Goal: Information Seeking & Learning: Check status

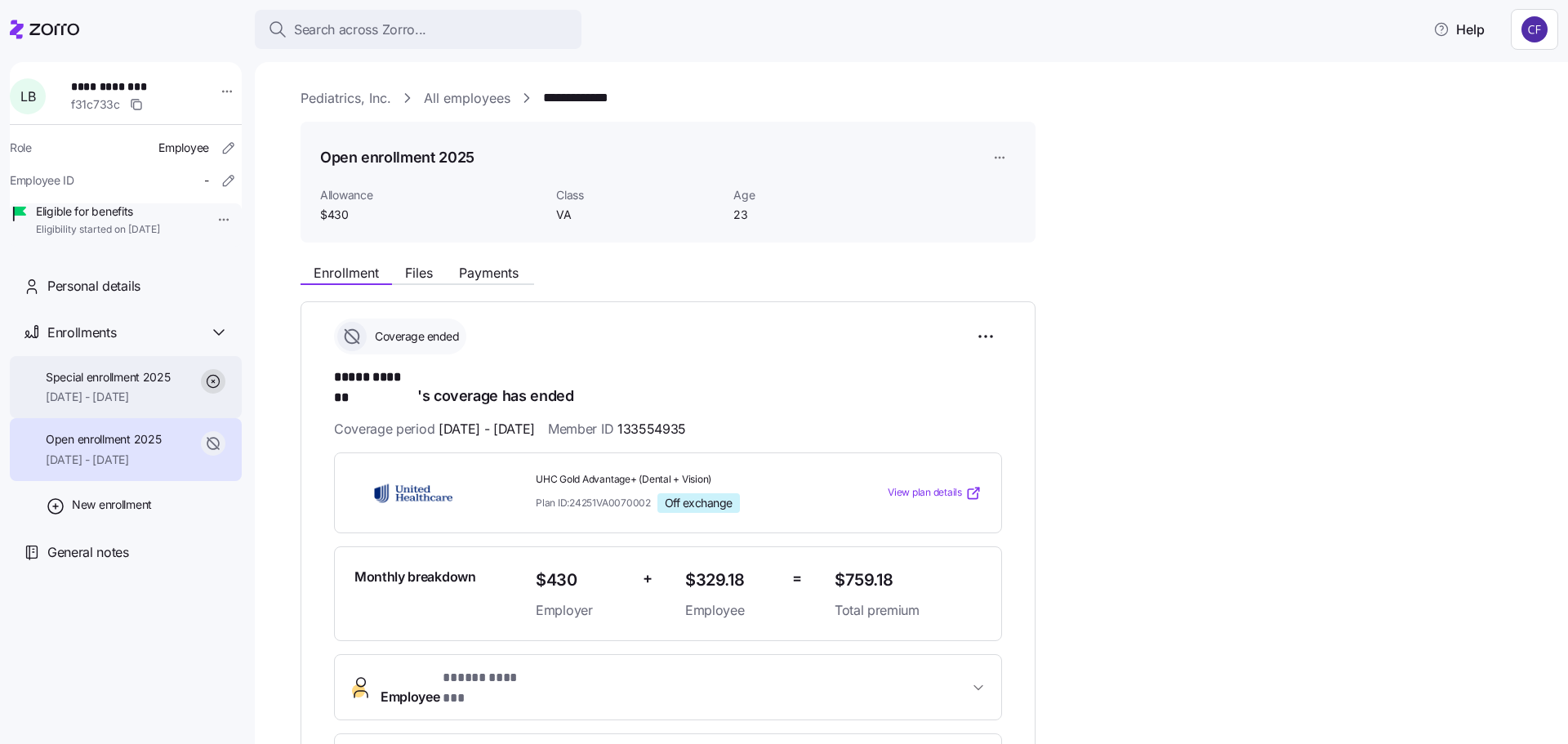
click at [88, 405] on span "[DATE] - [DATE]" at bounding box center [108, 397] width 125 height 16
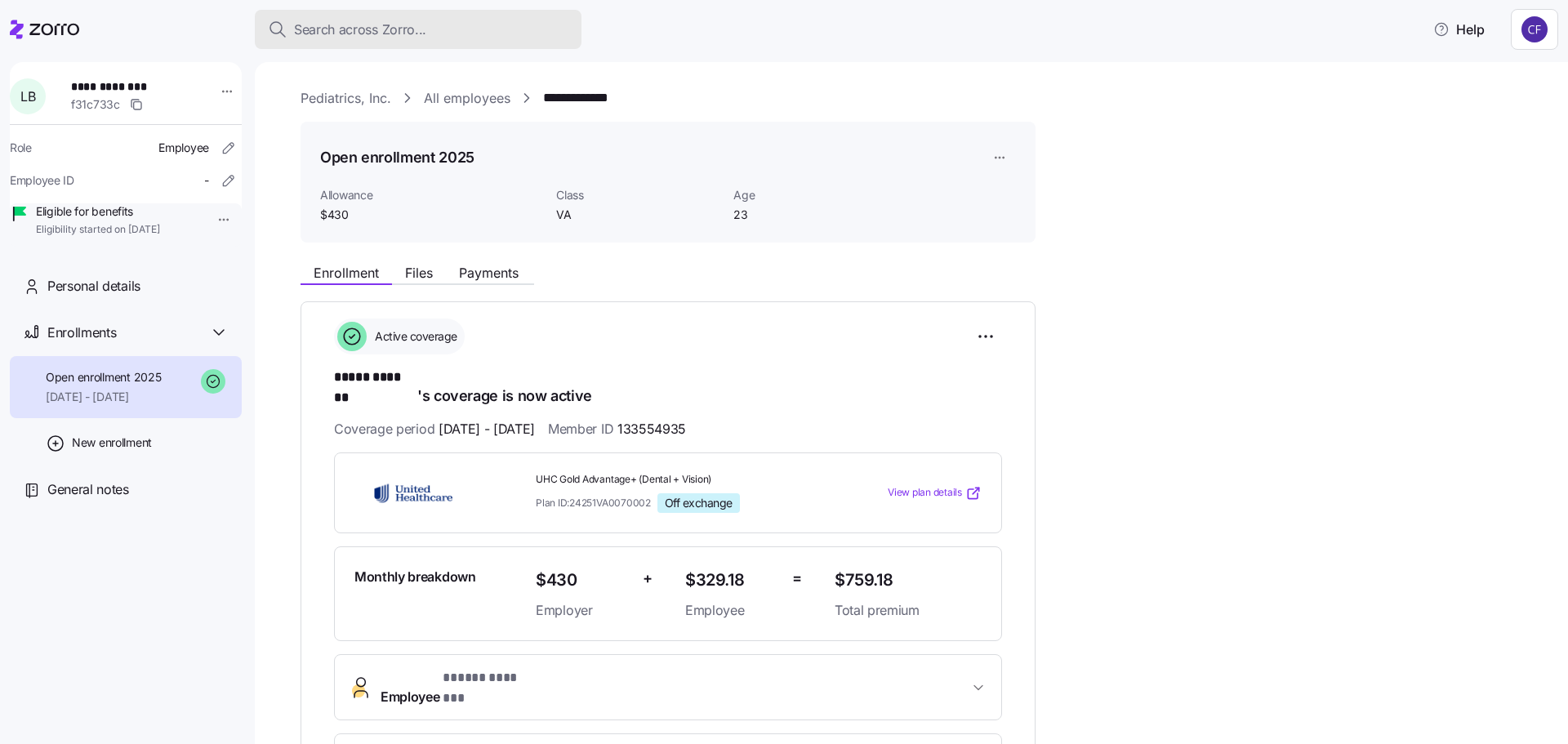
click at [354, 15] on button "Search across Zorro..." at bounding box center [418, 29] width 327 height 39
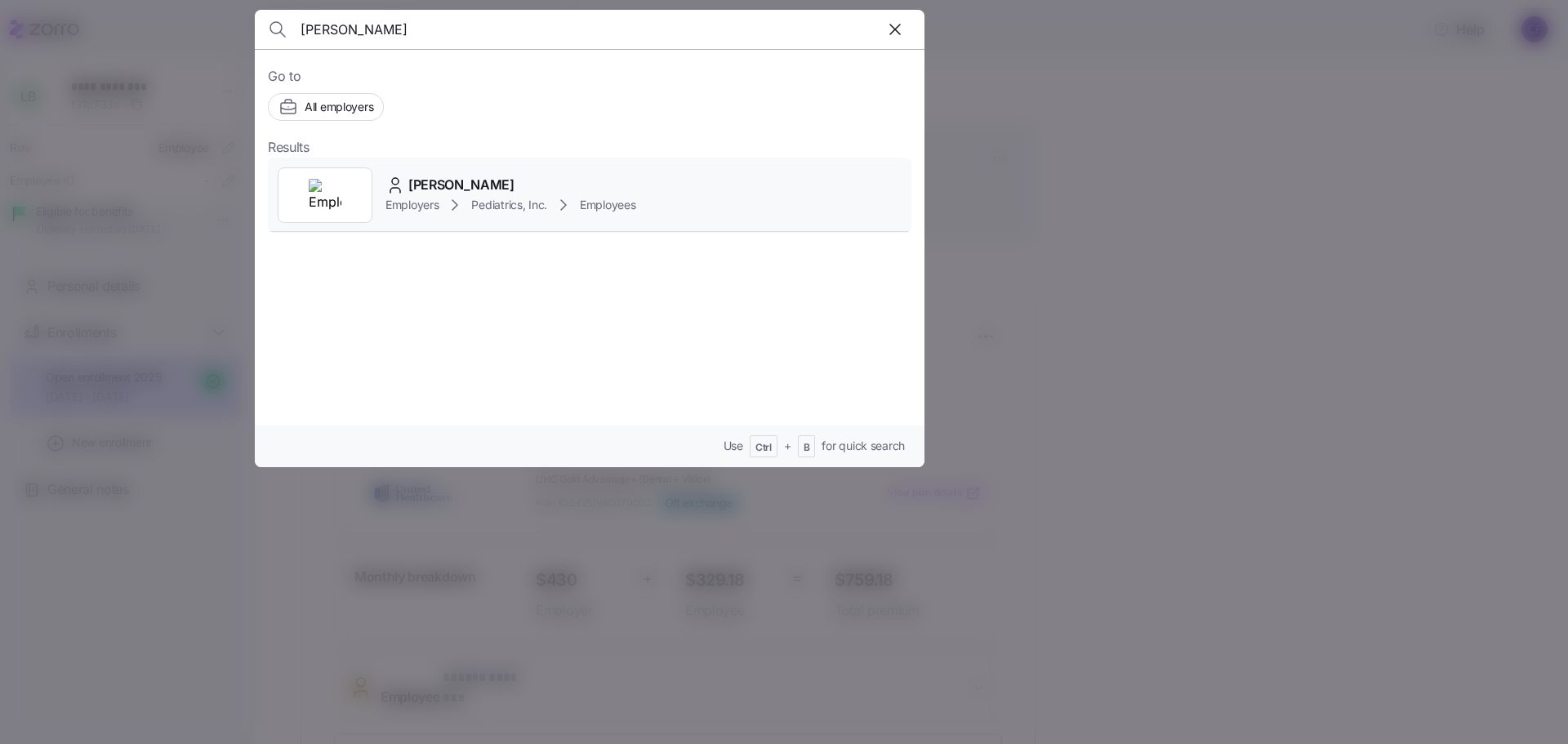
type input "[PERSON_NAME]"
click at [411, 201] on span "Employers" at bounding box center [412, 205] width 53 height 16
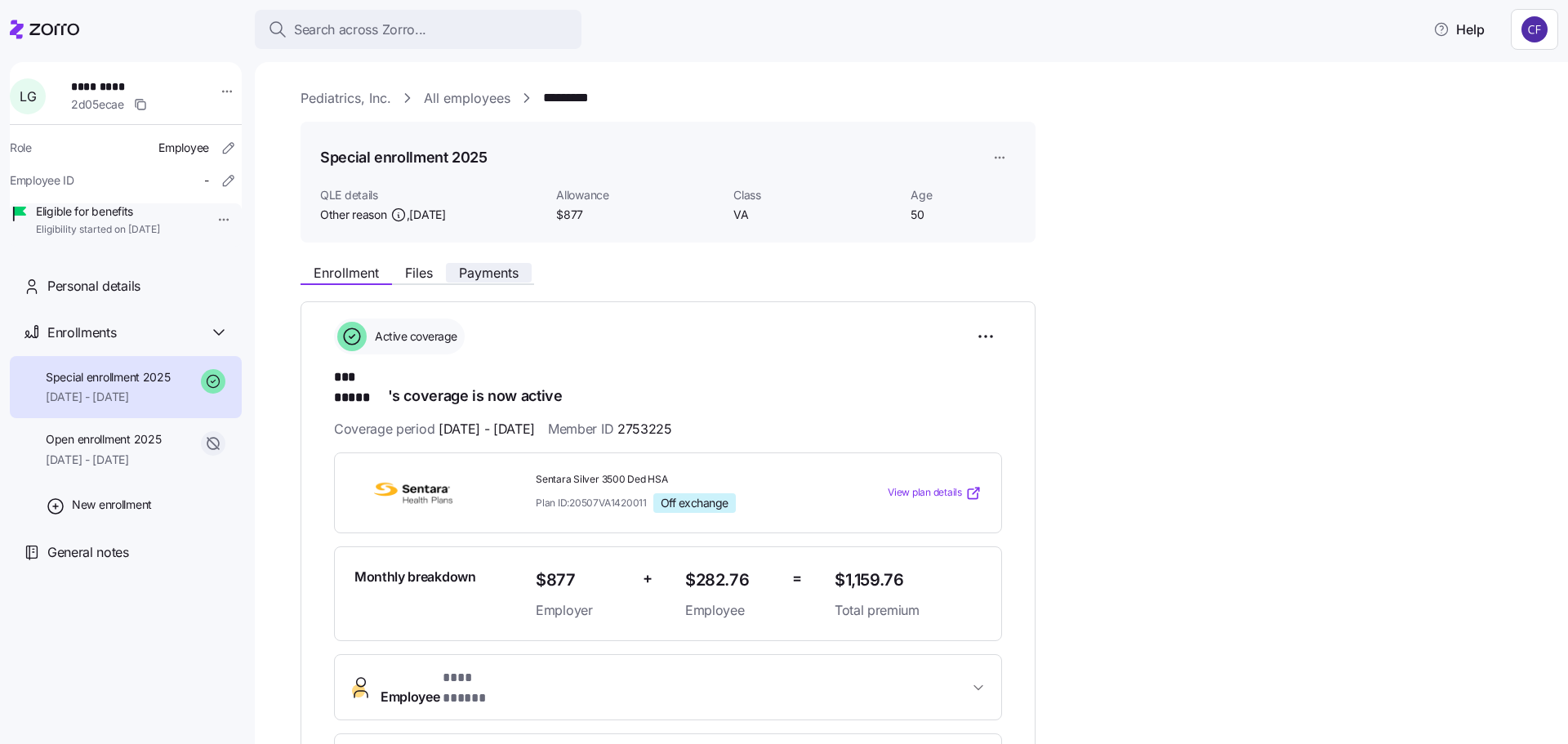
click at [474, 270] on span "Payments" at bounding box center [489, 272] width 60 height 13
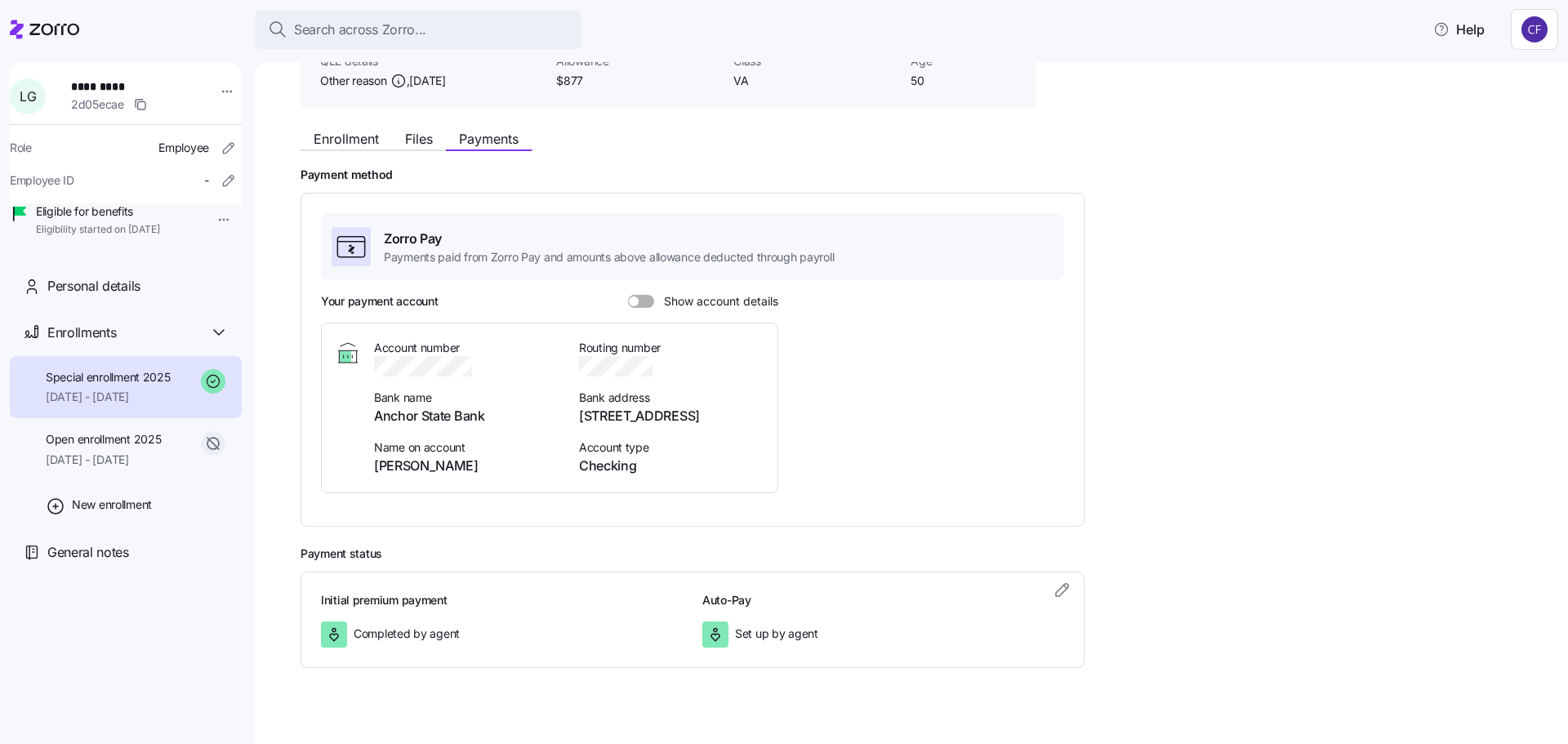
scroll to position [156, 0]
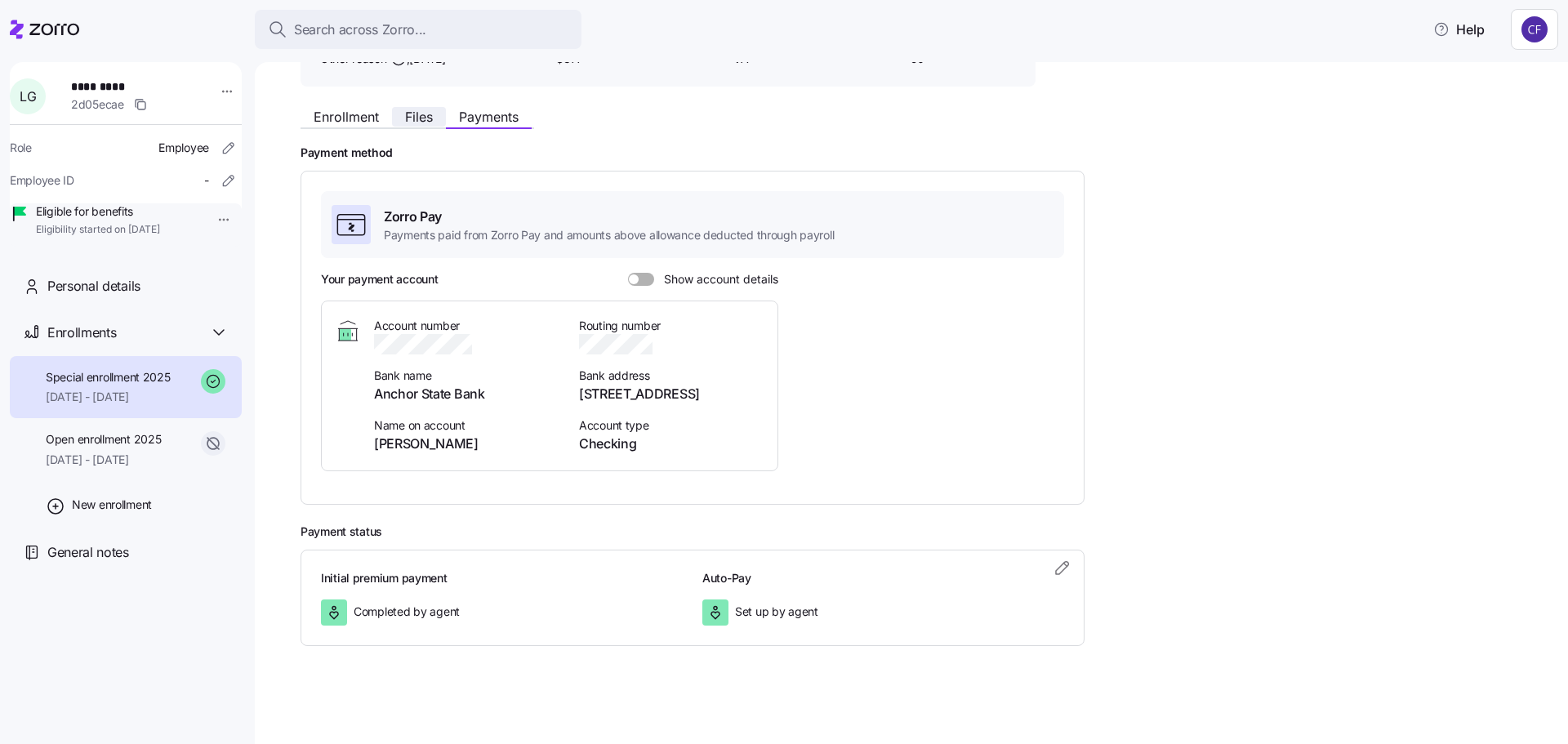
click at [422, 124] on span "Files" at bounding box center [419, 116] width 28 height 13
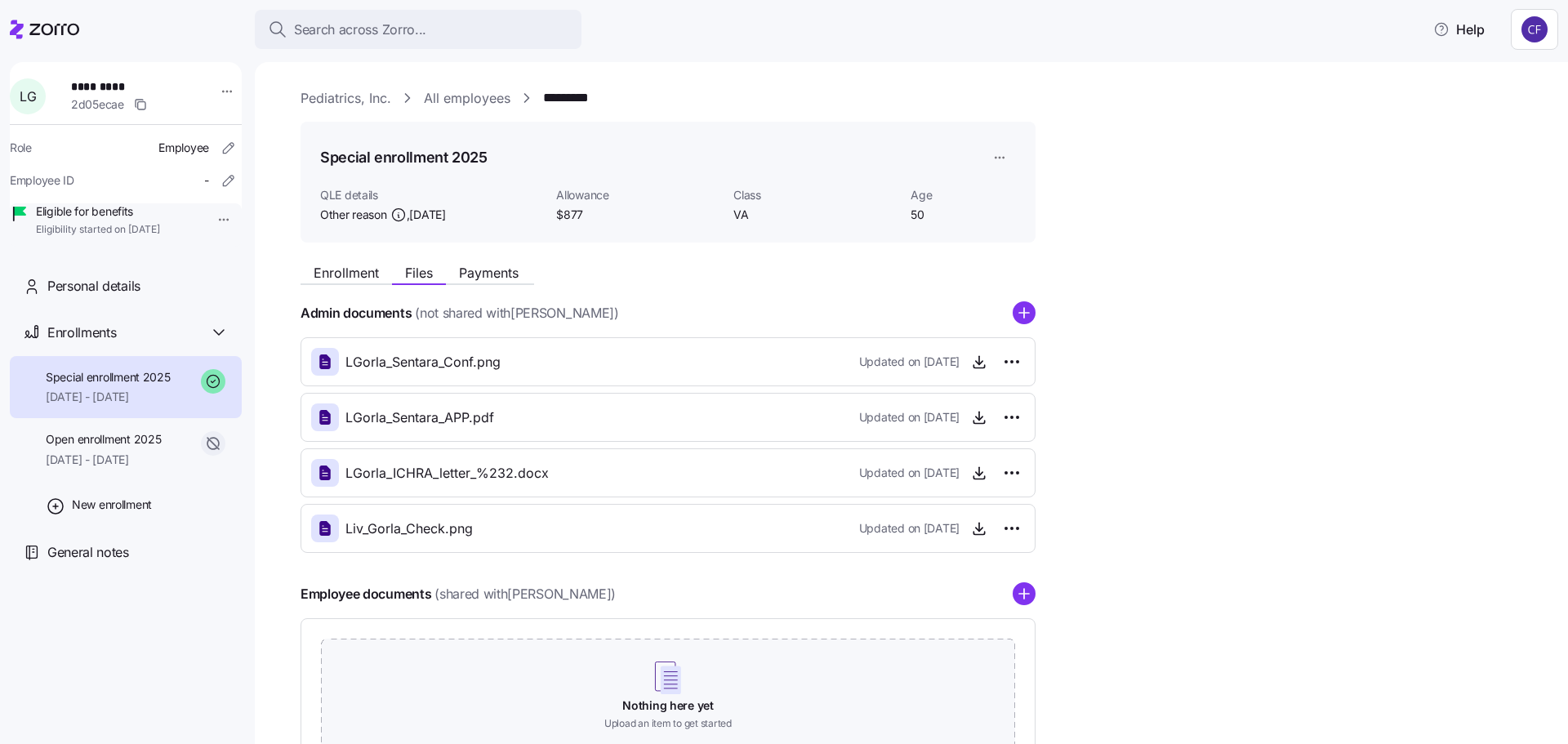
click at [1142, 339] on div "Enrollment Files Payments Admin documents (not shared with [PERSON_NAME] ) LGor…" at bounding box center [923, 516] width 1244 height 520
click at [976, 357] on icon "button" at bounding box center [979, 361] width 16 height 16
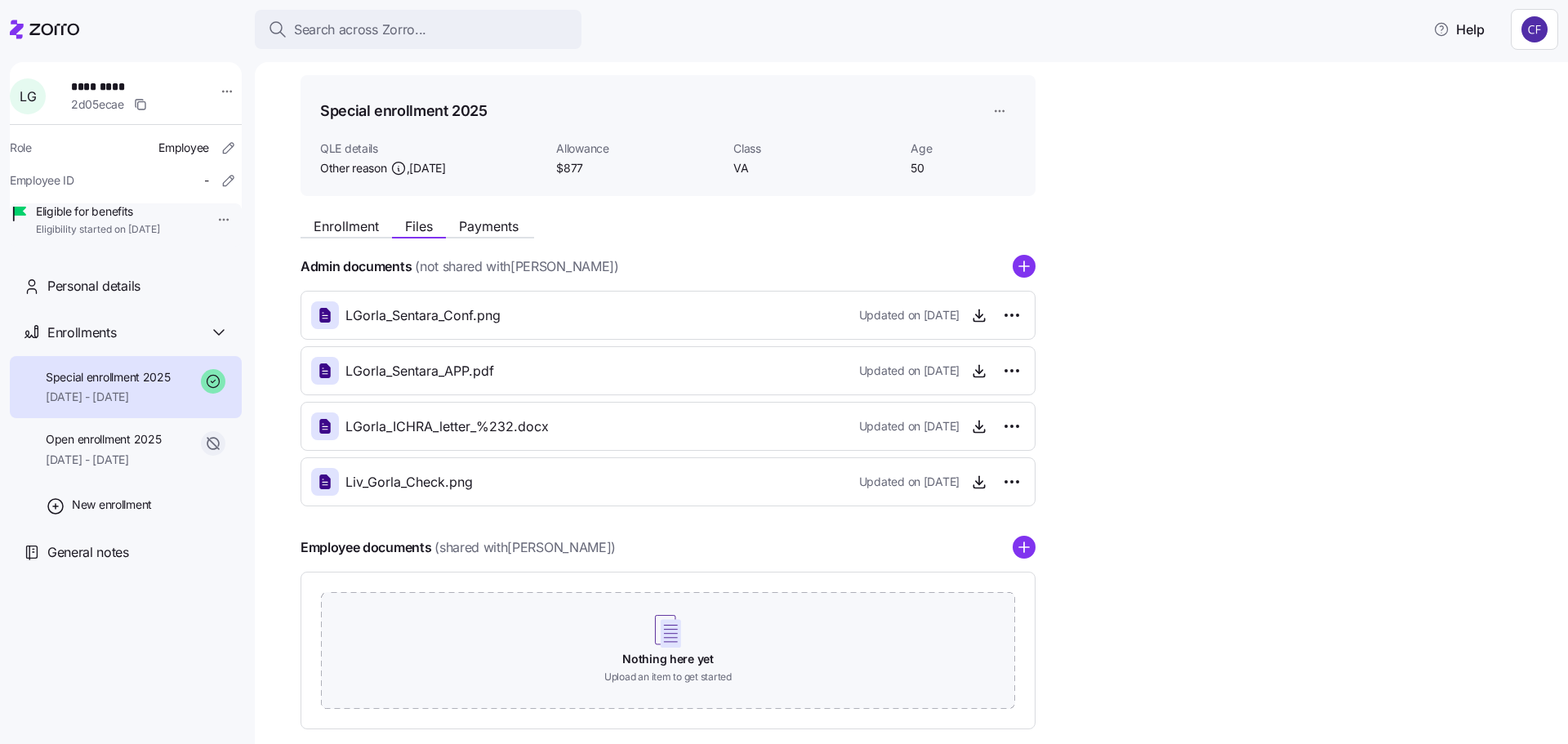
scroll to position [82, 0]
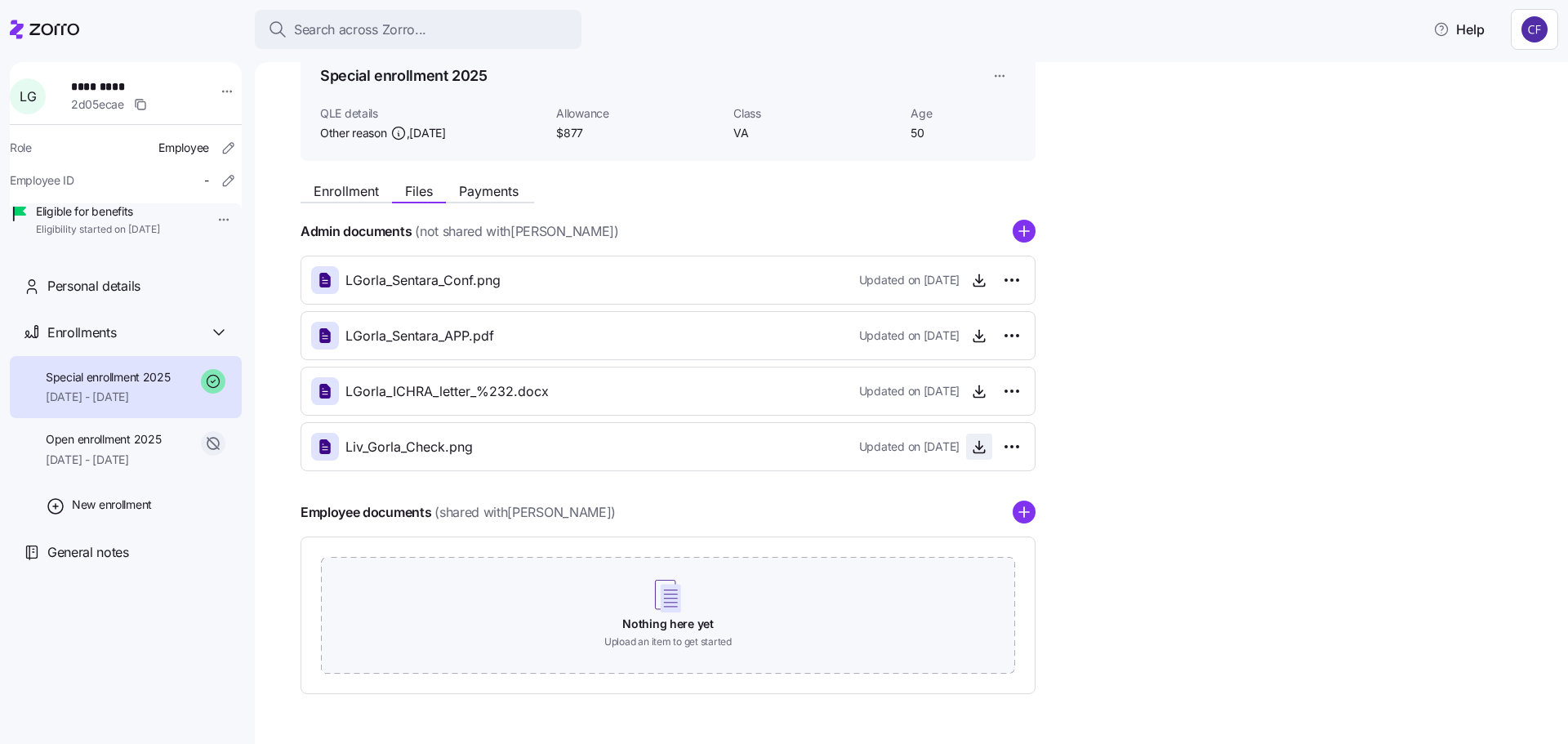
click at [982, 445] on icon "button" at bounding box center [979, 446] width 16 height 16
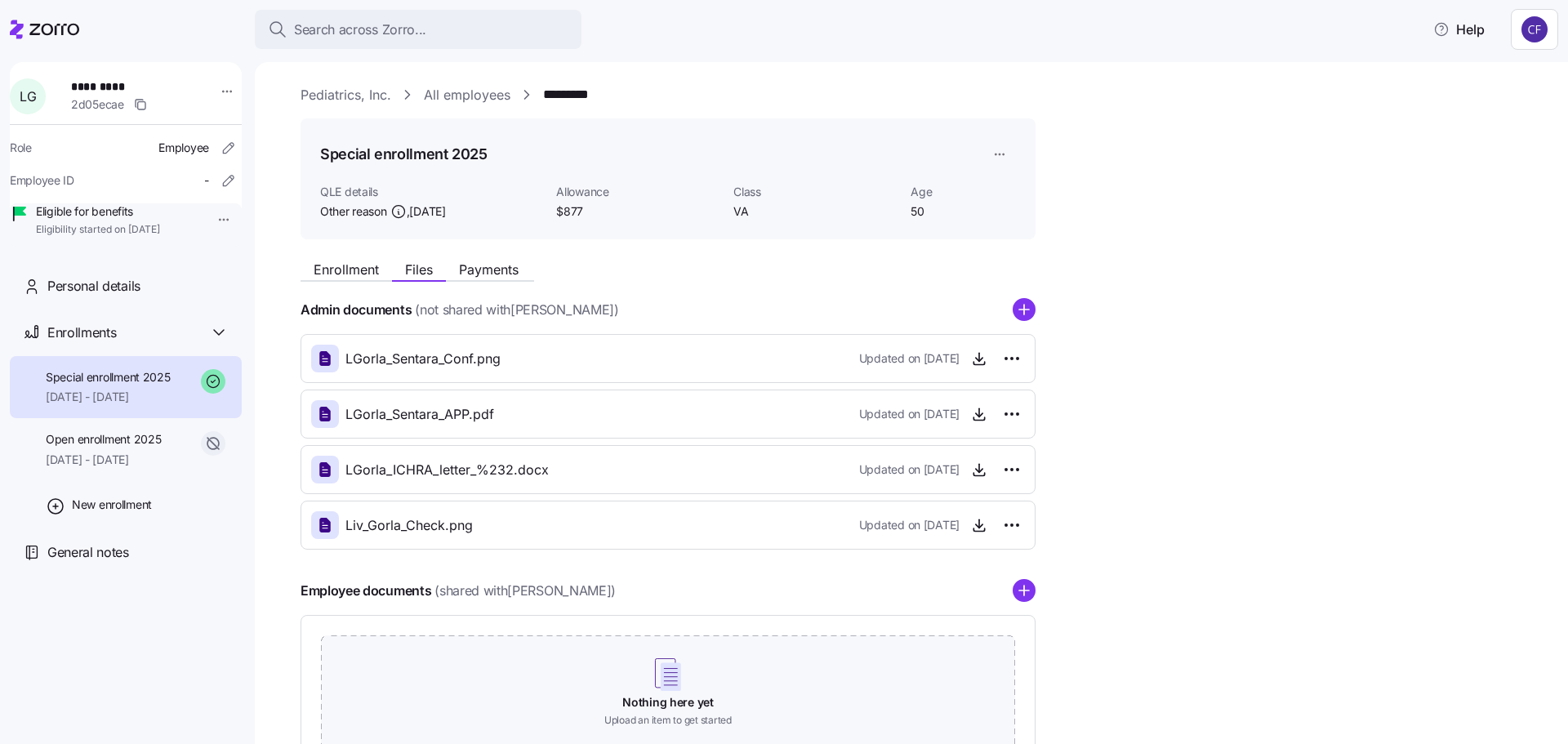
scroll to position [0, 0]
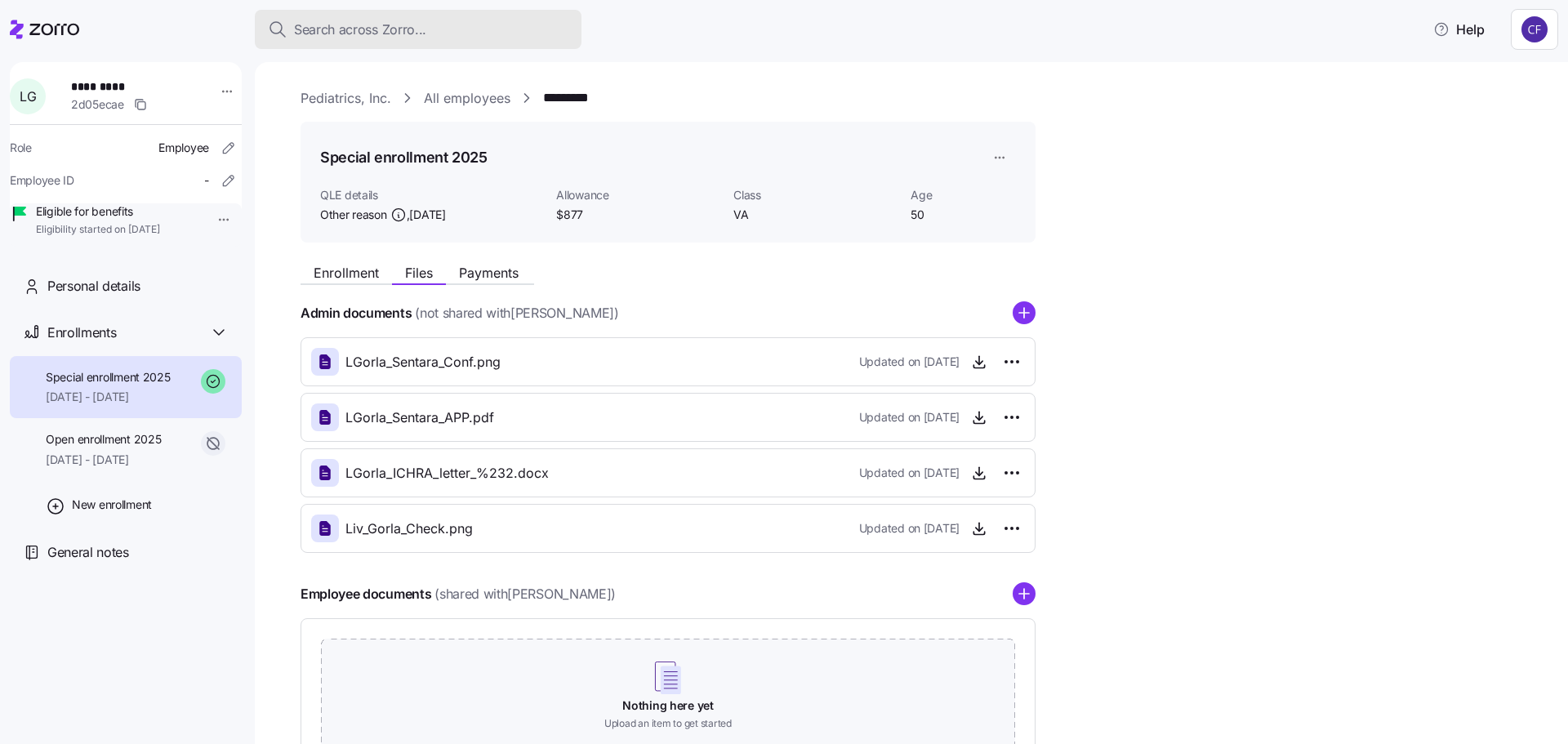
click at [340, 30] on span "Search across Zorro..." at bounding box center [360, 30] width 132 height 20
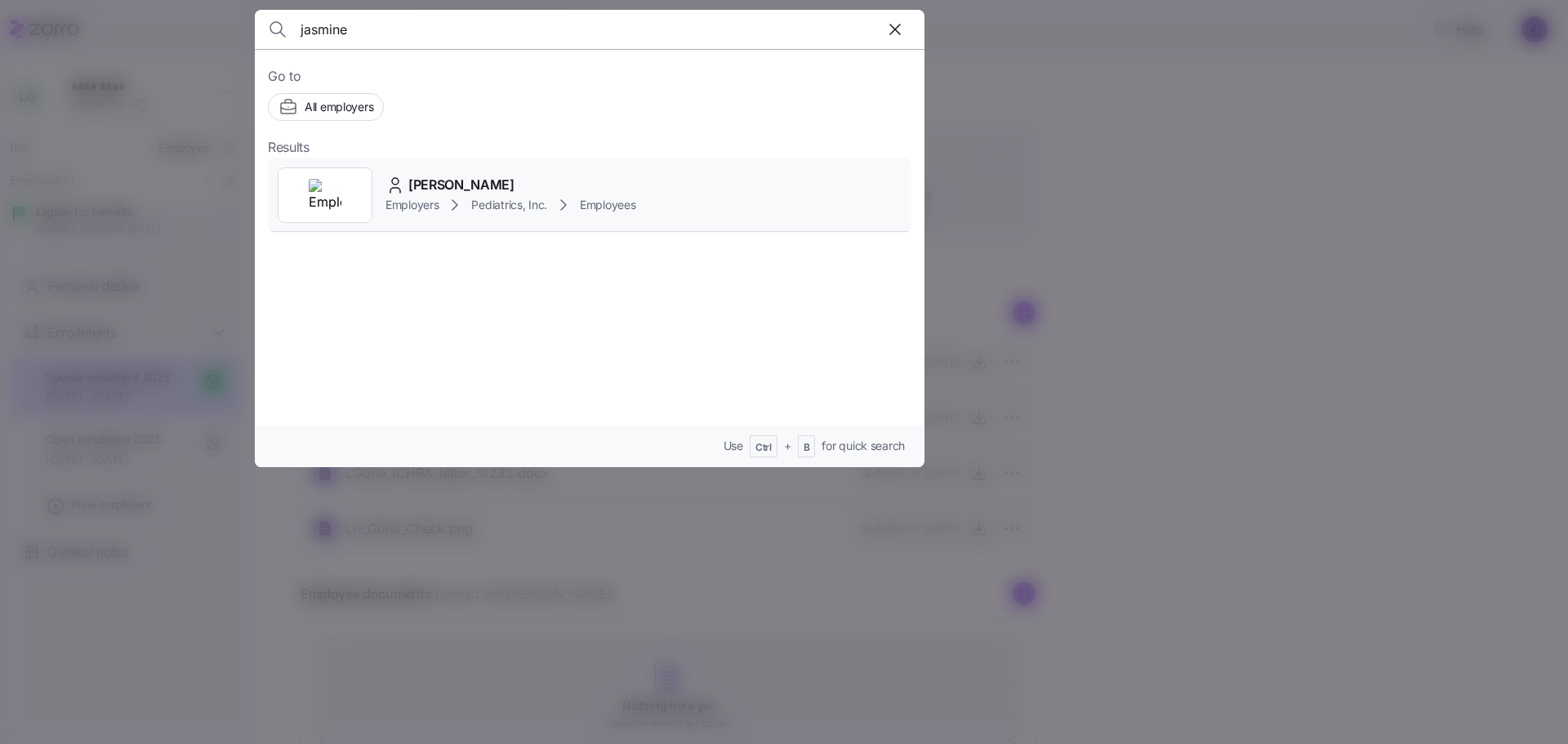
type input "jasmine"
click at [407, 198] on span "Employers" at bounding box center [412, 205] width 53 height 16
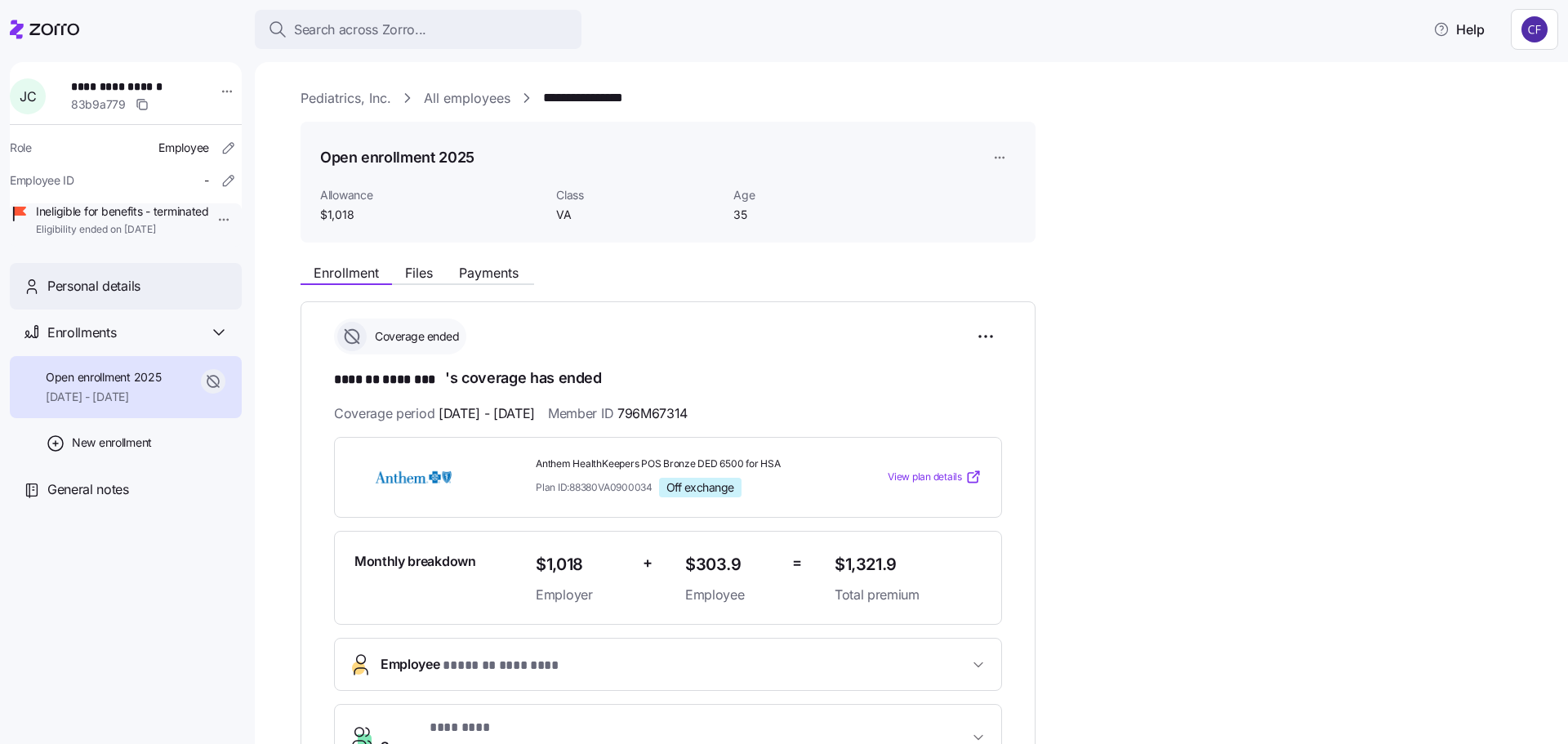
click at [61, 310] on div "Personal details" at bounding box center [125, 286] width 232 height 47
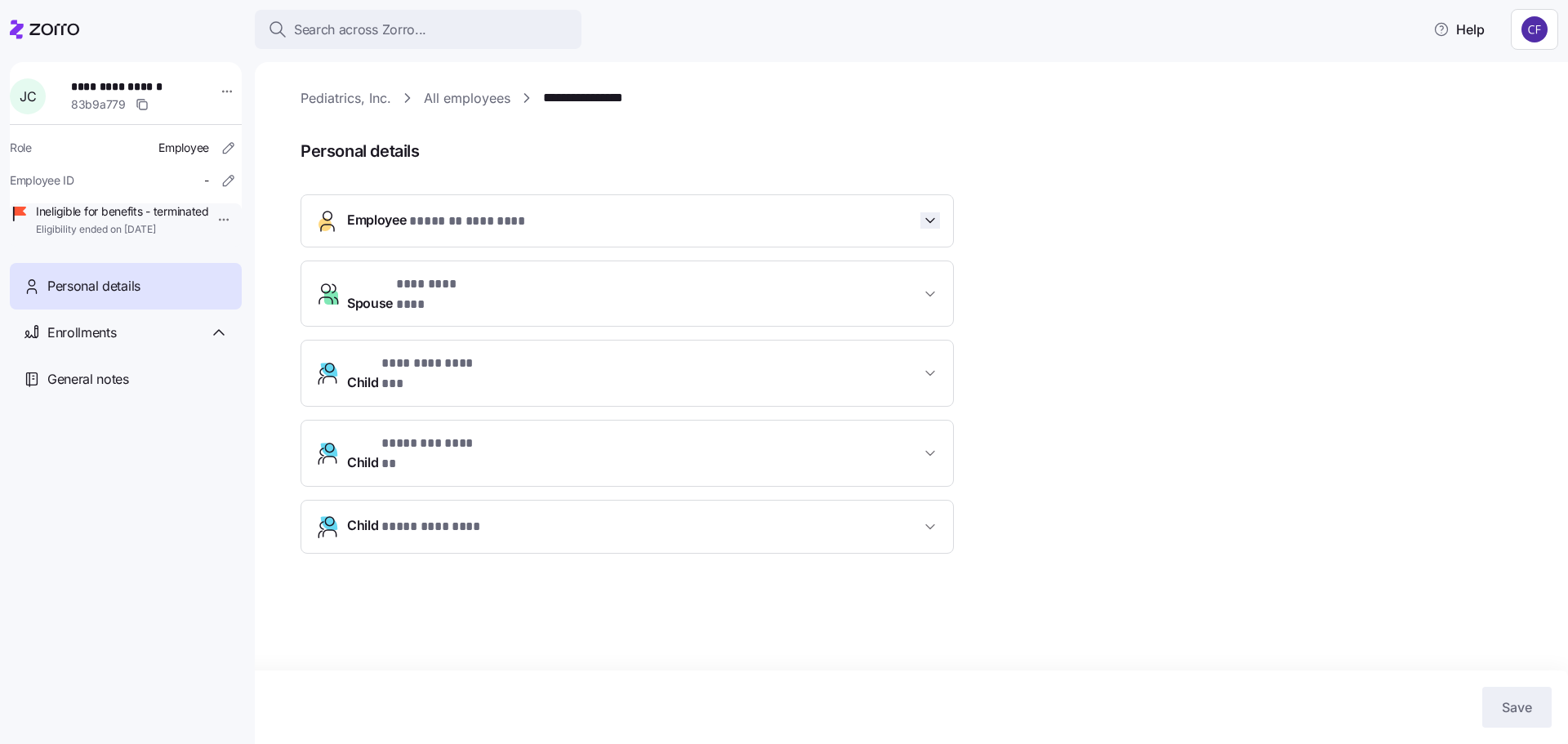
click at [928, 222] on icon "button" at bounding box center [930, 220] width 16 height 16
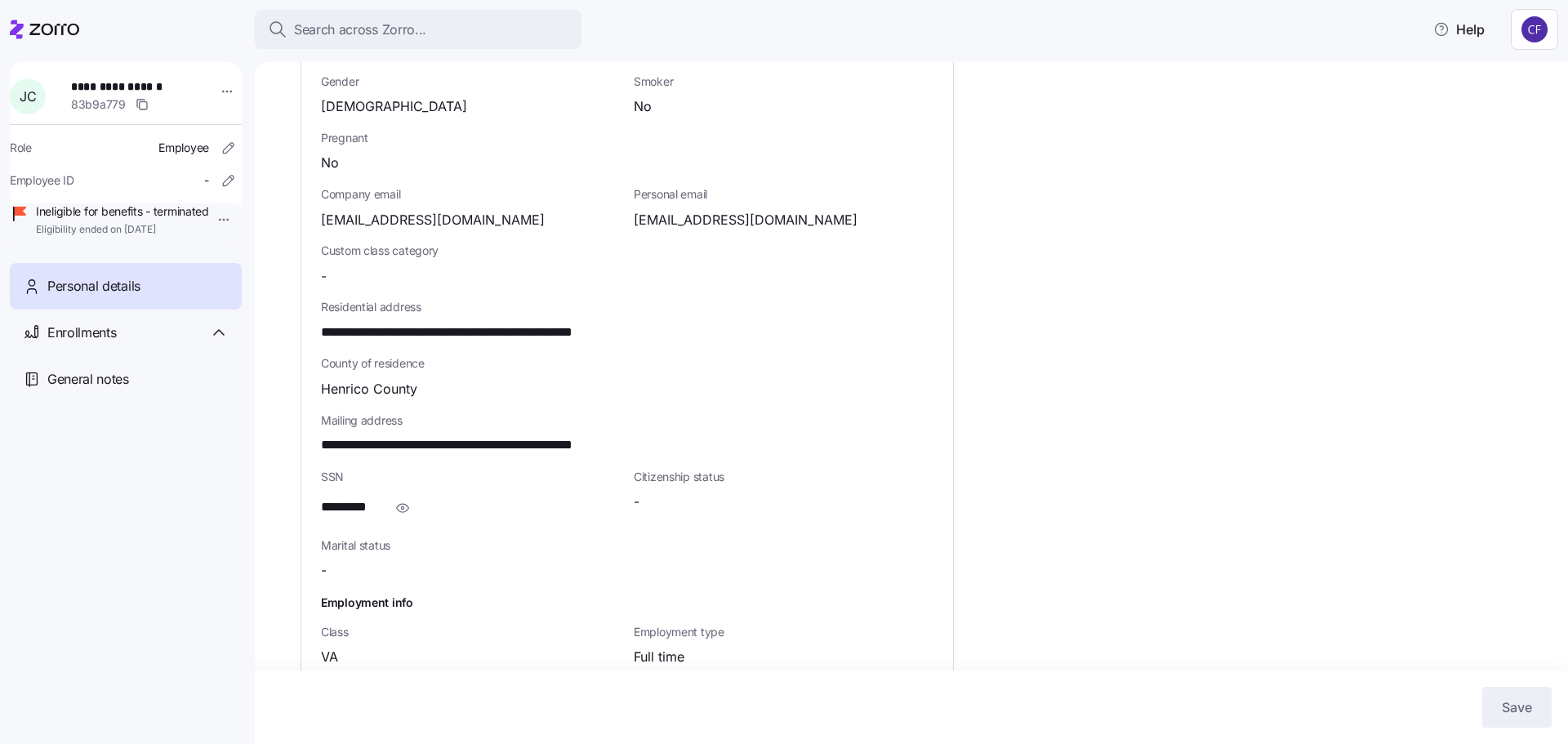
scroll to position [327, 0]
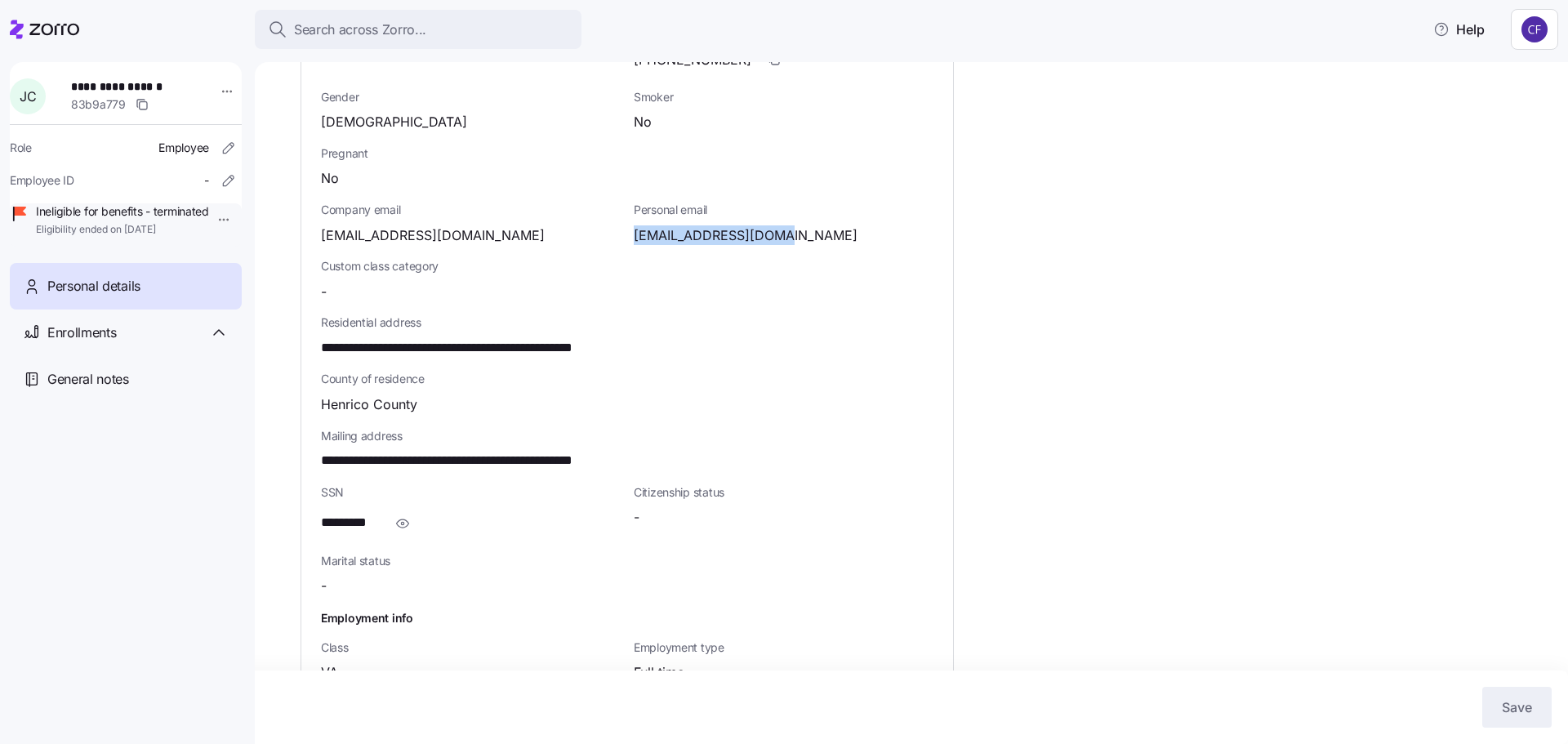
drag, startPoint x: 775, startPoint y: 240, endPoint x: 636, endPoint y: 241, distance: 139.0
click at [636, 241] on div "[EMAIL_ADDRESS][DOMAIN_NAME]" at bounding box center [784, 235] width 300 height 20
click at [976, 259] on div "**********" at bounding box center [923, 443] width 1244 height 1363
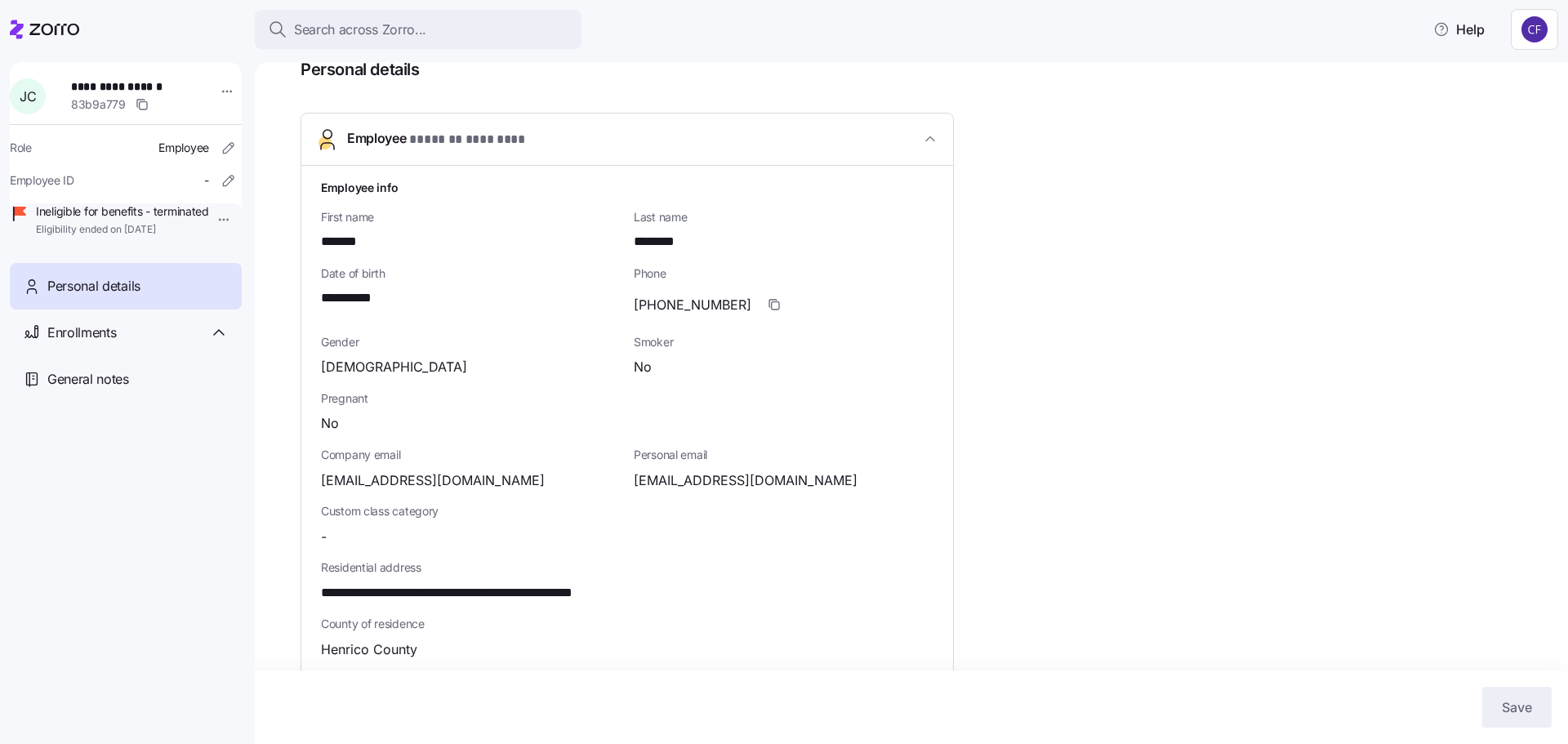
scroll to position [0, 0]
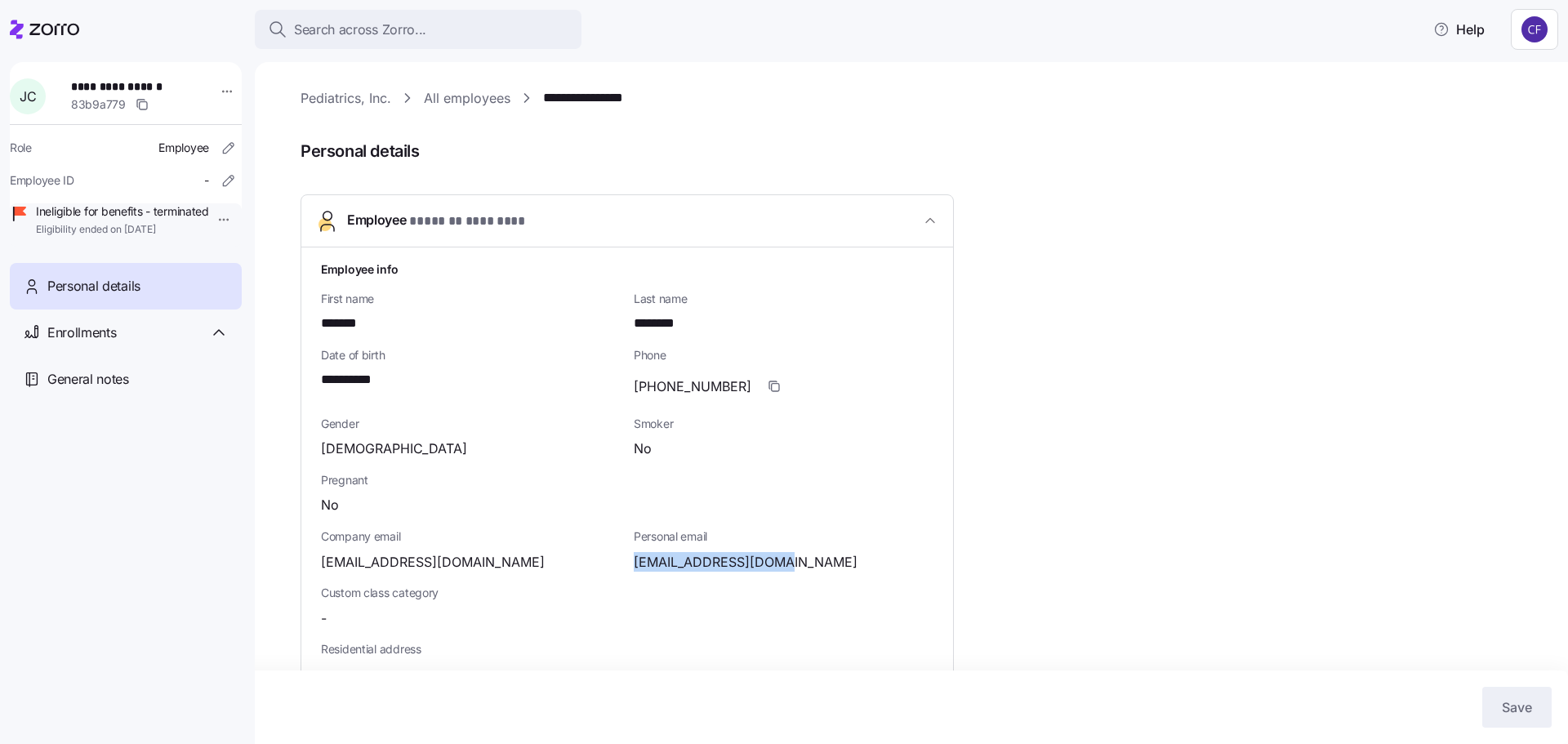
drag, startPoint x: 778, startPoint y: 566, endPoint x: 670, endPoint y: 565, distance: 108.0
click at [636, 578] on div "**********" at bounding box center [627, 663] width 626 height 818
copy span "[EMAIL_ADDRESS][DOMAIN_NAME]"
click at [319, 28] on span "Search across Zorro..." at bounding box center [360, 30] width 132 height 20
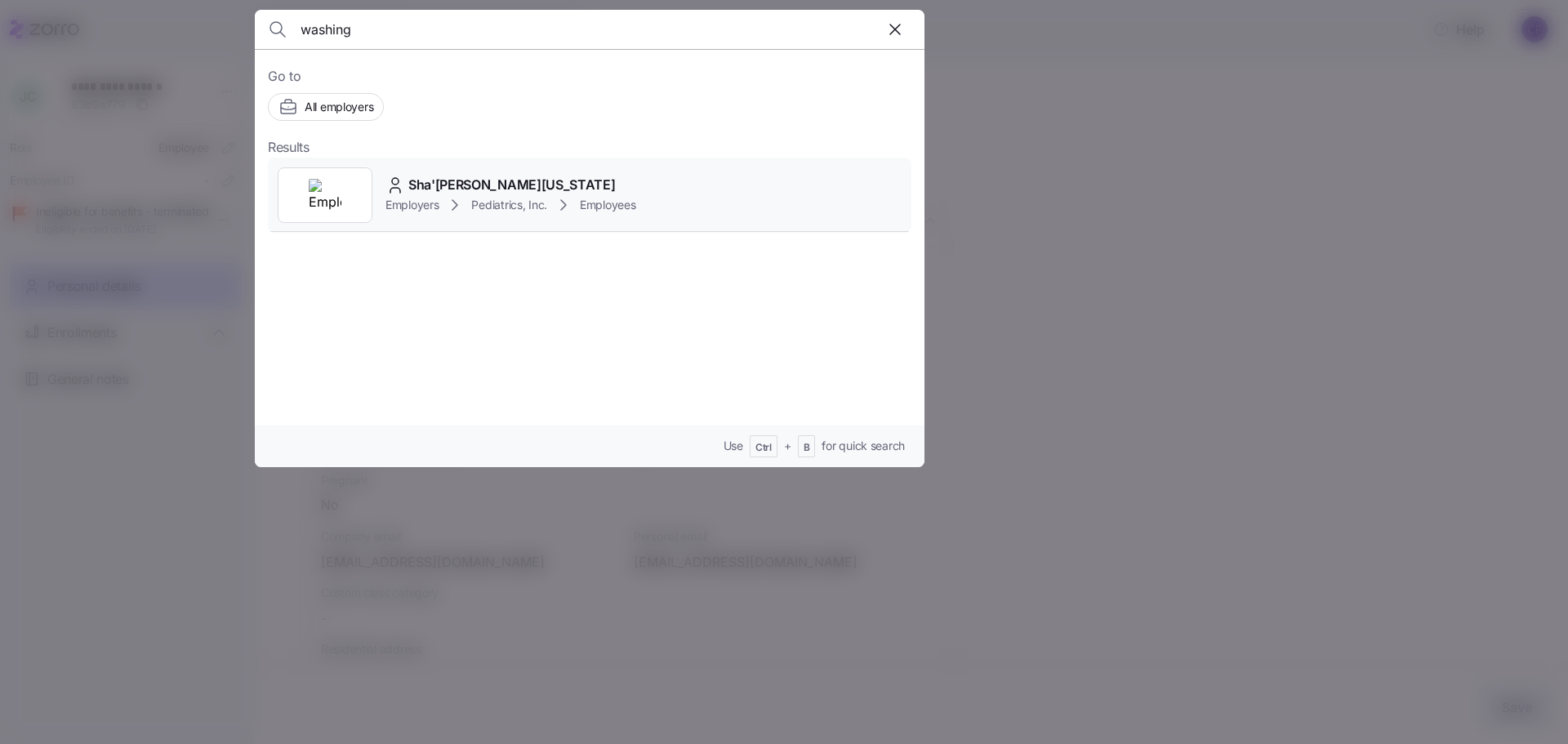
type input "washing"
click at [423, 195] on div "Employers Pediatrics, Inc. Employees" at bounding box center [511, 205] width 251 height 20
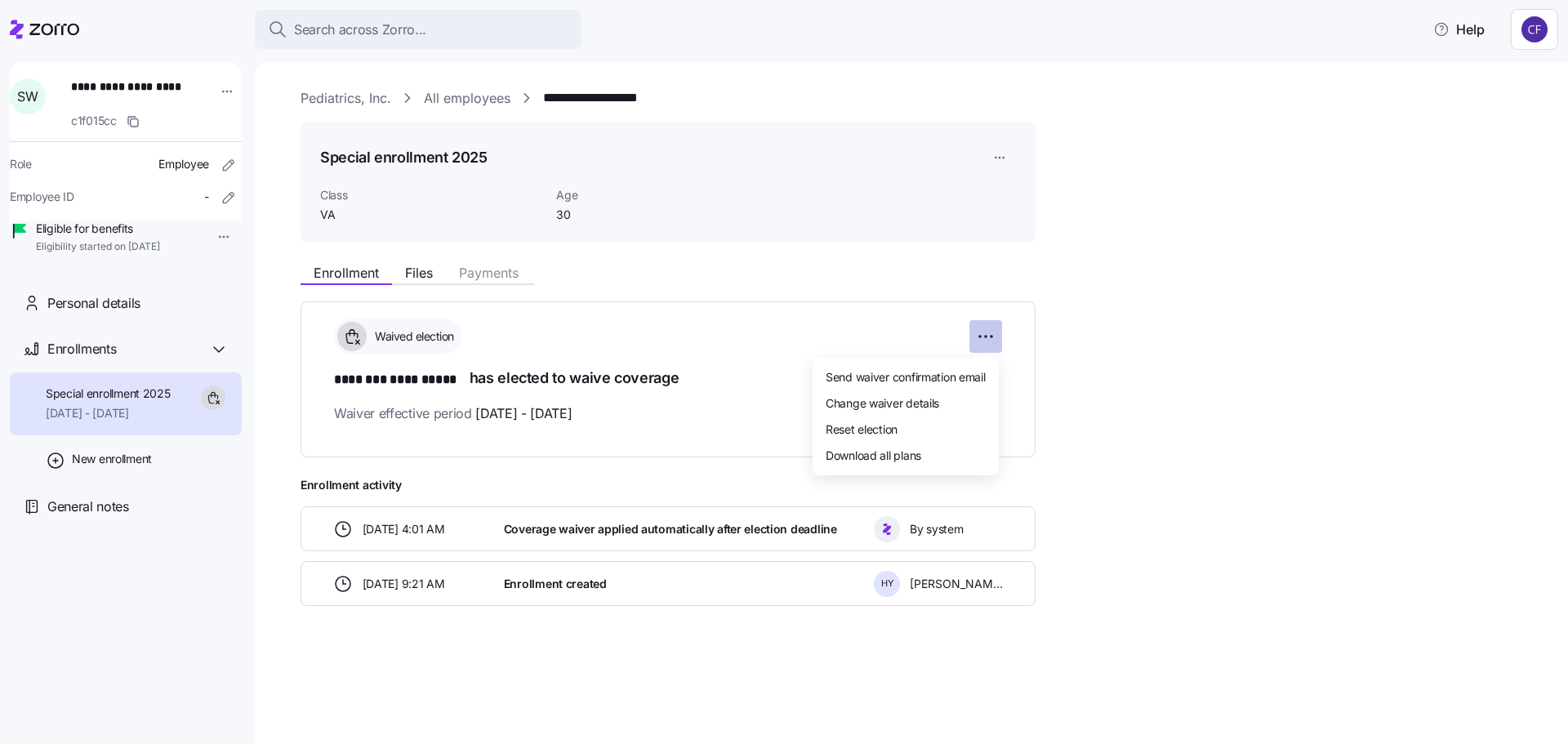
click at [992, 338] on html "**********" at bounding box center [784, 367] width 1568 height 734
click at [1157, 377] on html "**********" at bounding box center [784, 367] width 1568 height 734
click at [417, 276] on span "Files" at bounding box center [419, 272] width 28 height 13
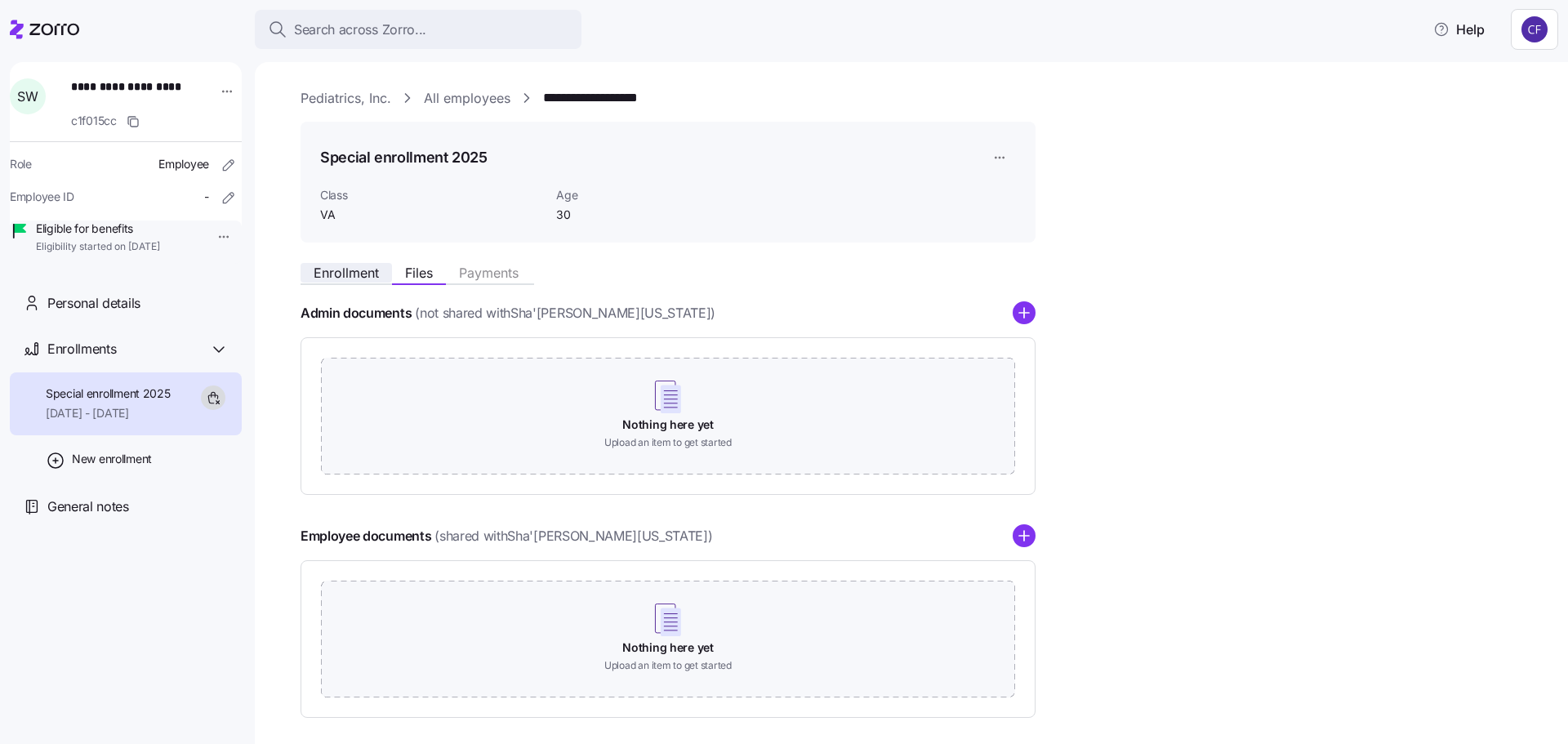
click at [350, 277] on span "Enrollment" at bounding box center [346, 272] width 66 height 13
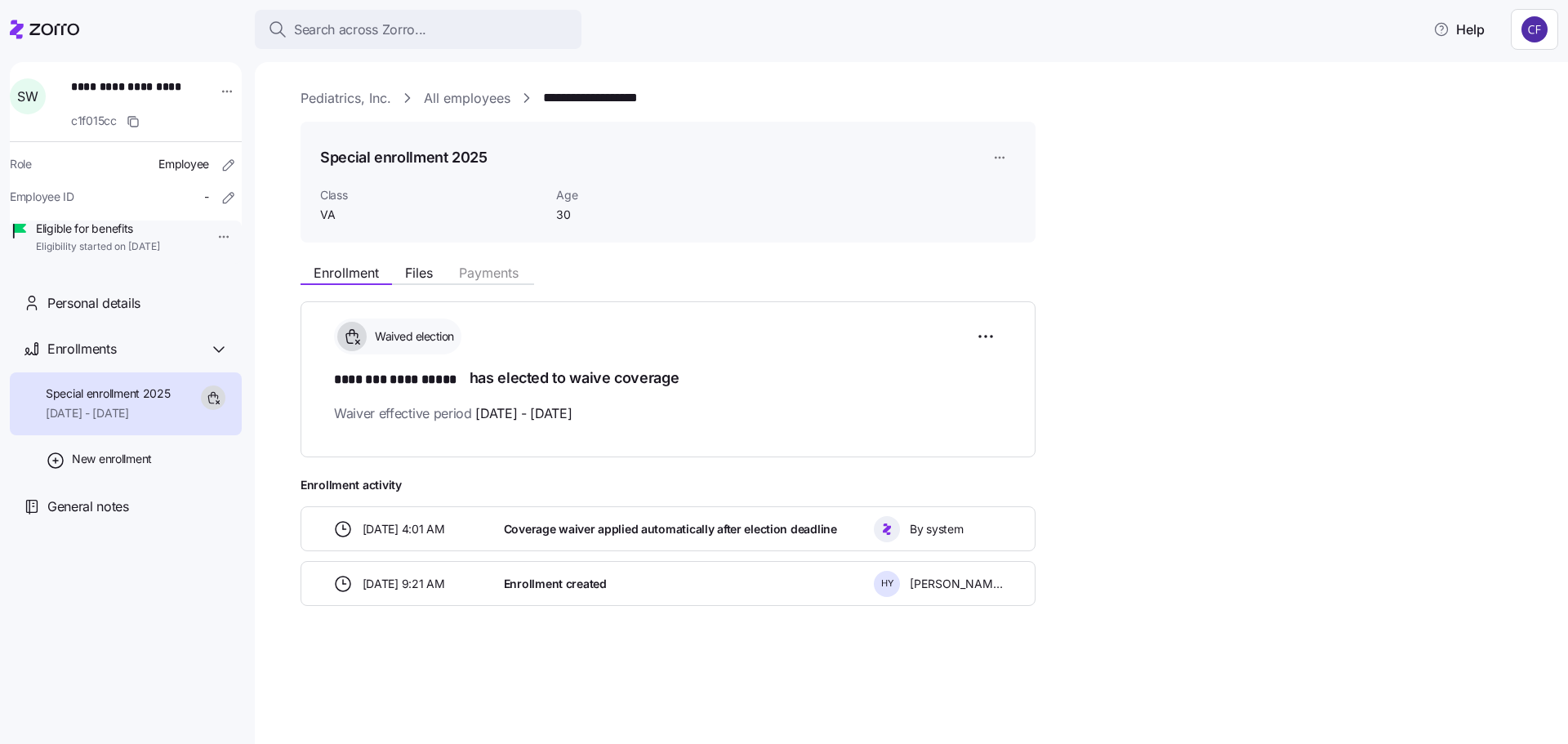
click at [320, 99] on link "Pediatrics, Inc." at bounding box center [346, 98] width 90 height 20
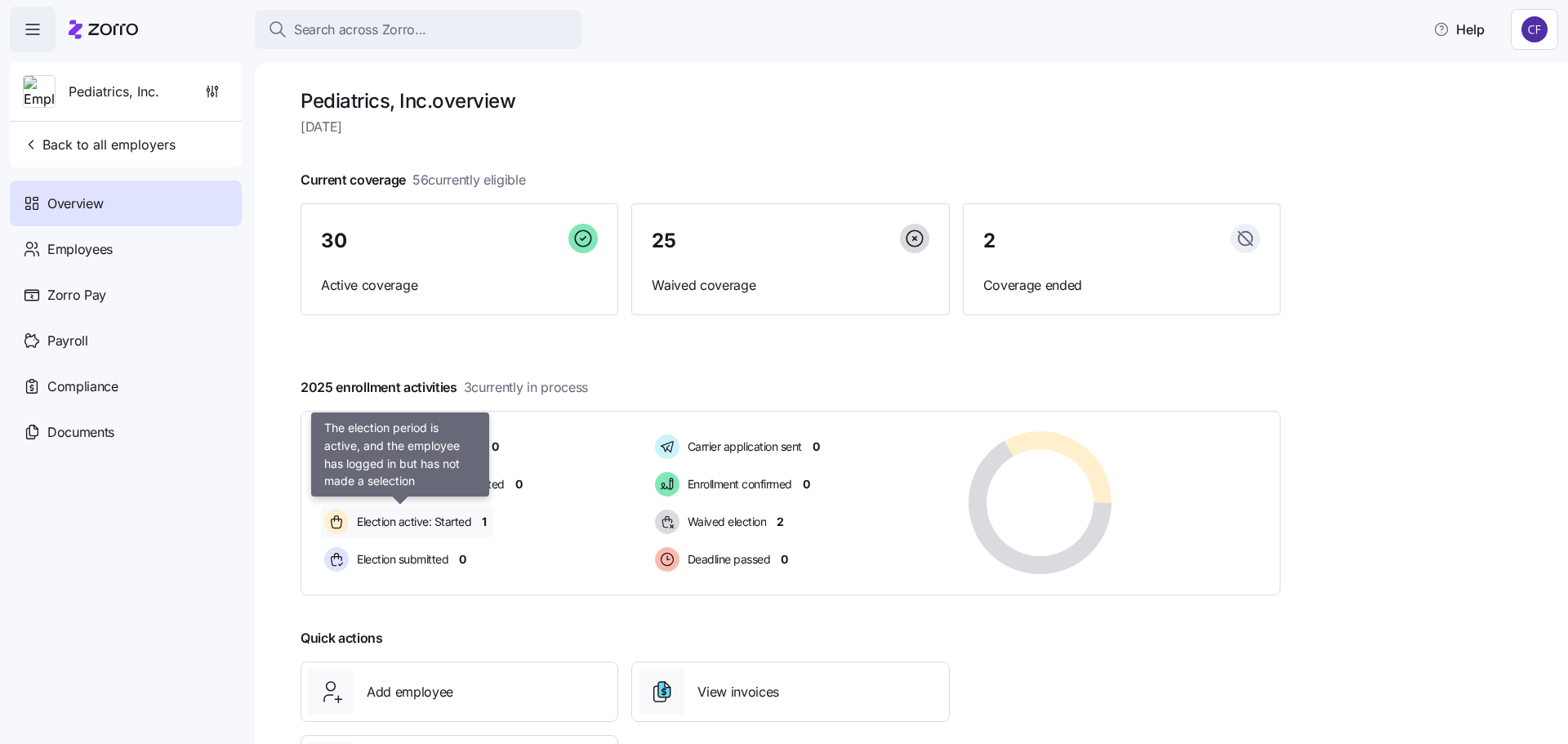
click at [438, 523] on span "Election active: Started" at bounding box center [411, 521] width 119 height 16
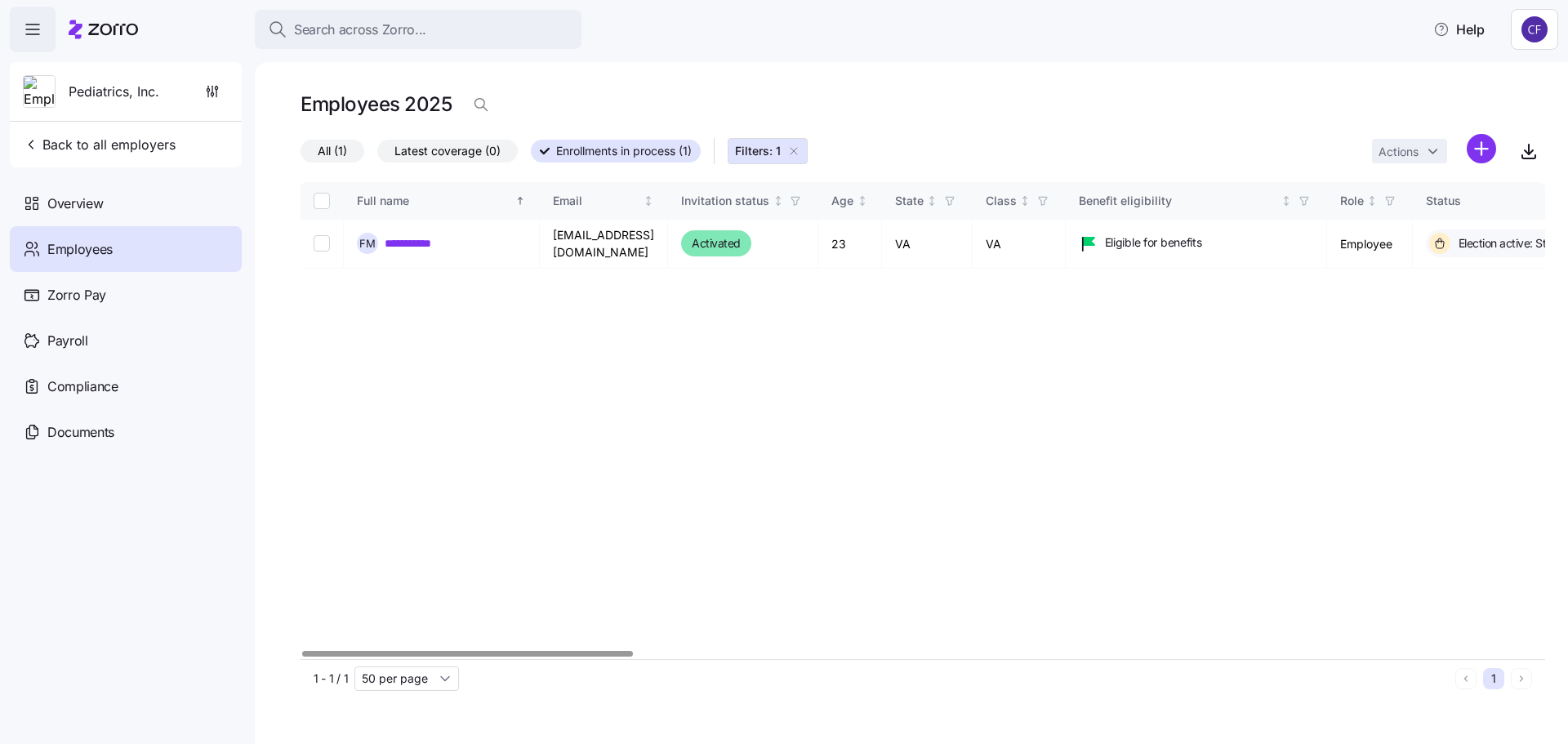
click at [429, 651] on div at bounding box center [468, 654] width 331 height 6
click at [391, 651] on div at bounding box center [468, 654] width 331 height 6
